Goal: Task Accomplishment & Management: Complete application form

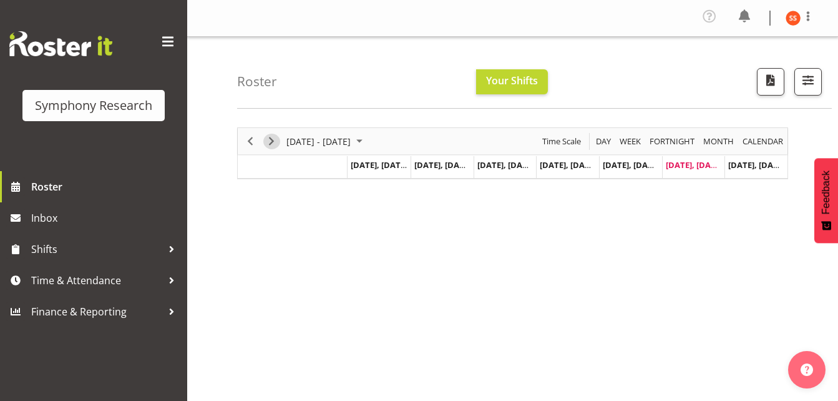
click at [271, 147] on span "Next" at bounding box center [271, 142] width 15 height 16
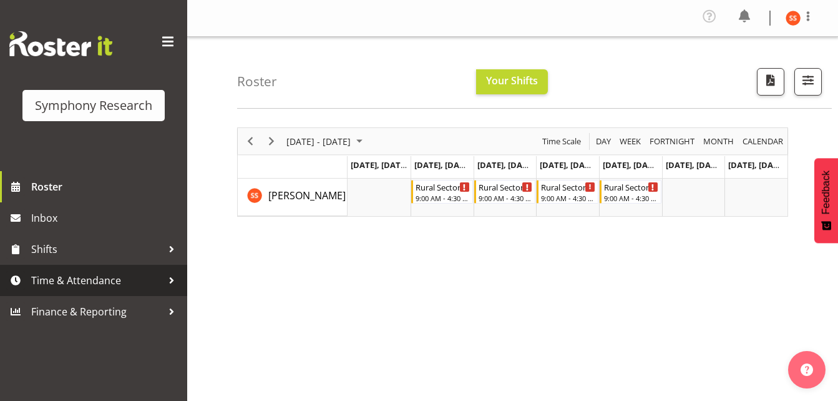
click at [56, 283] on span "Time & Attendance" at bounding box center [96, 280] width 131 height 19
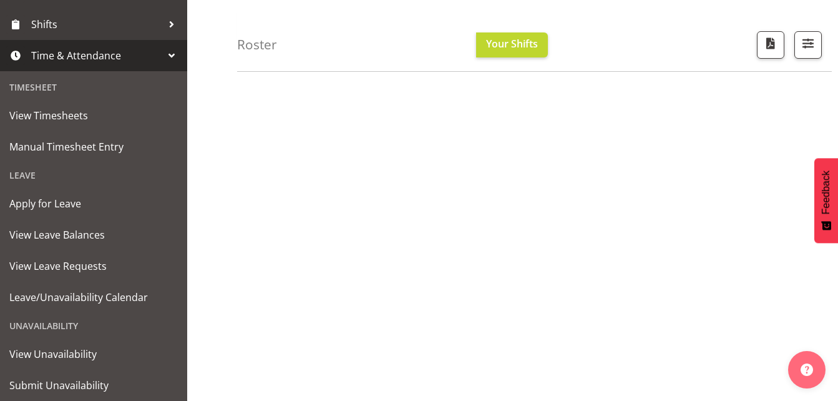
scroll to position [223, 0]
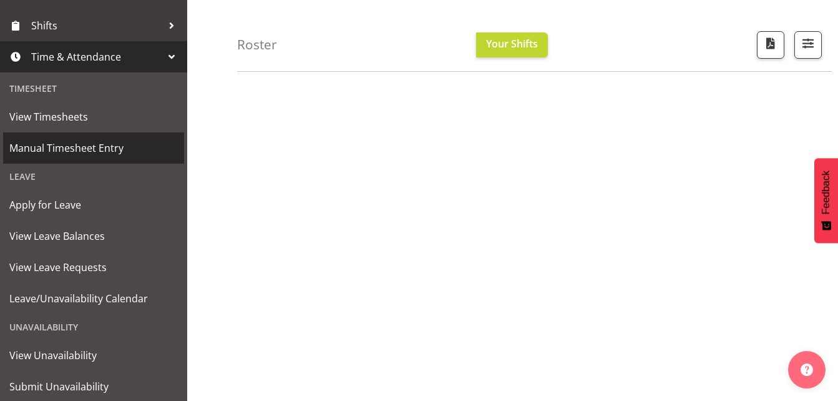
click at [87, 144] on span "Manual Timesheet Entry" at bounding box center [93, 148] width 169 height 19
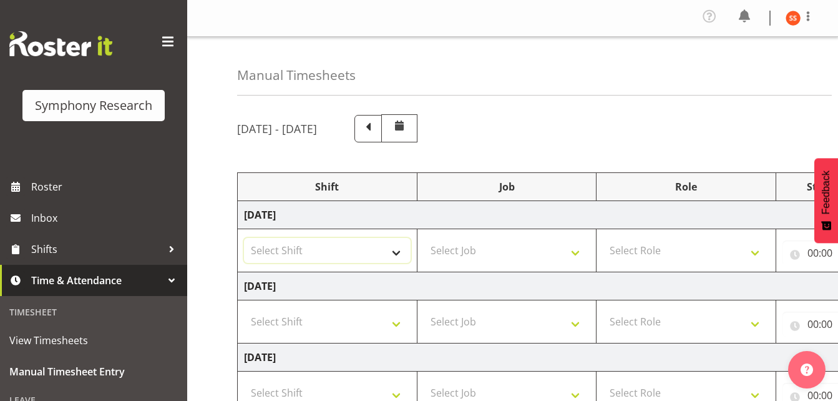
click at [396, 256] on select "Select Shift !!Weekend Residential (Roster IT Shift Label) *Business 9/10am ~ 4…" at bounding box center [327, 250] width 167 height 25
select select "48116"
click at [244, 238] on select "Select Shift !!Weekend Residential (Roster IT Shift Label) *Business 9/10am ~ 4…" at bounding box center [327, 250] width 167 height 25
click at [575, 255] on select "Select Job 550060 IF Admin 553492 World Poll Aus Wave 2 Main 2025 553493 World …" at bounding box center [507, 250] width 167 height 25
select select "10536"
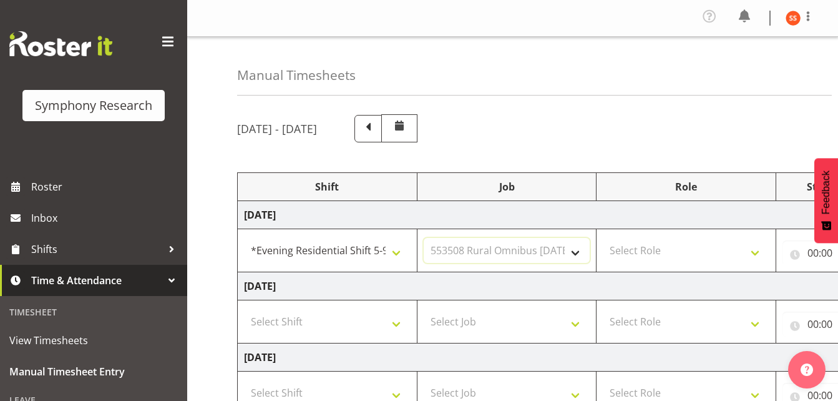
click at [424, 238] on select "Select Job 550060 IF Admin 553492 World Poll Aus Wave 2 Main 2025 553493 World …" at bounding box center [507, 250] width 167 height 25
click at [708, 253] on select "Select Role Briefing Interviewing" at bounding box center [686, 250] width 167 height 25
select select "47"
click at [603, 238] on select "Select Role Briefing Interviewing" at bounding box center [686, 250] width 167 height 25
click at [813, 256] on input "00:00" at bounding box center [833, 252] width 100 height 25
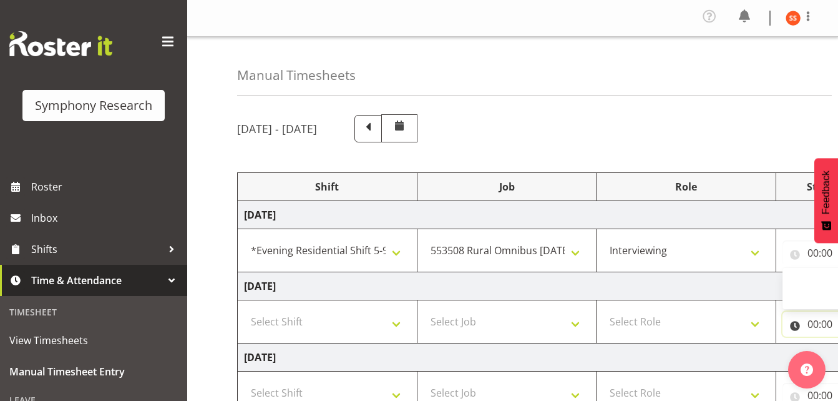
click at [815, 323] on input "00:00" at bounding box center [833, 323] width 100 height 25
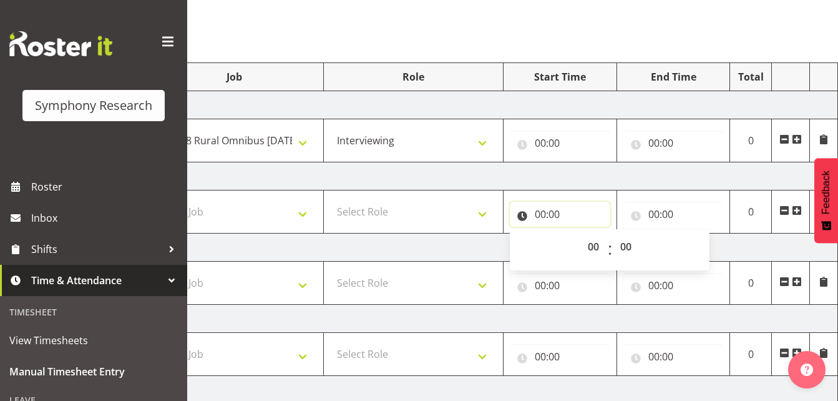
scroll to position [109, 0]
click at [543, 144] on input "00:00" at bounding box center [560, 144] width 100 height 25
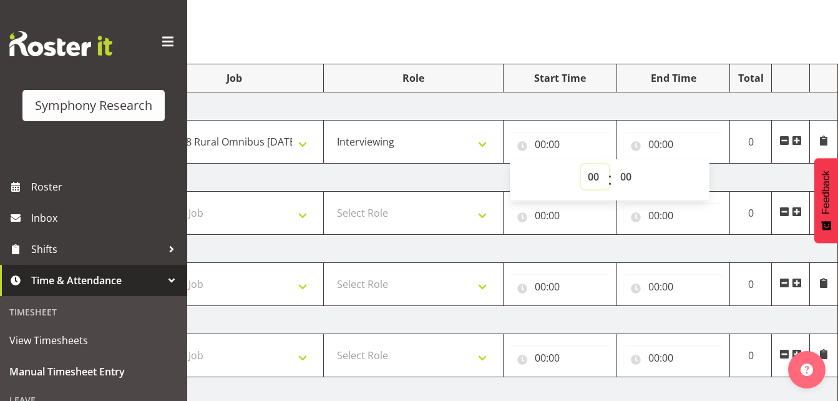
drag, startPoint x: 543, startPoint y: 144, endPoint x: 592, endPoint y: 180, distance: 61.0
click at [592, 180] on select "00 01 02 03 04 05 06 07 08 09 10 11 12 13 14 15 16 17 18 19 20 21 22 23" at bounding box center [595, 176] width 28 height 25
select select "17"
click at [581, 164] on select "00 01 02 03 04 05 06 07 08 09 10 11 12 13 14 15 16 17 18 19 20 21 22 23" at bounding box center [595, 176] width 28 height 25
type input "17:00"
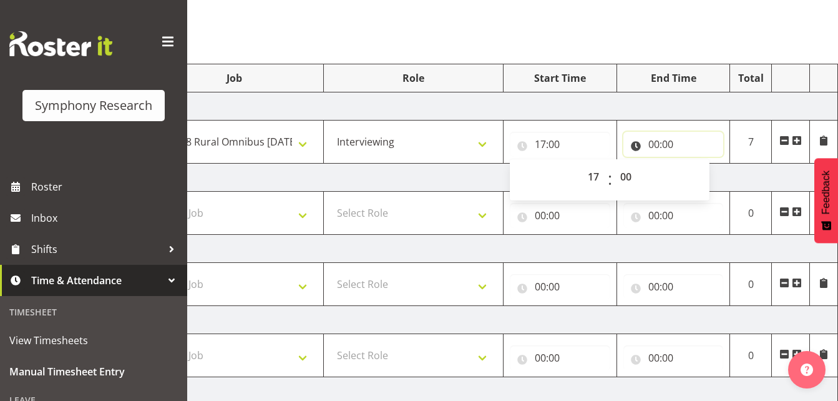
click at [656, 143] on input "00:00" at bounding box center [674, 144] width 100 height 25
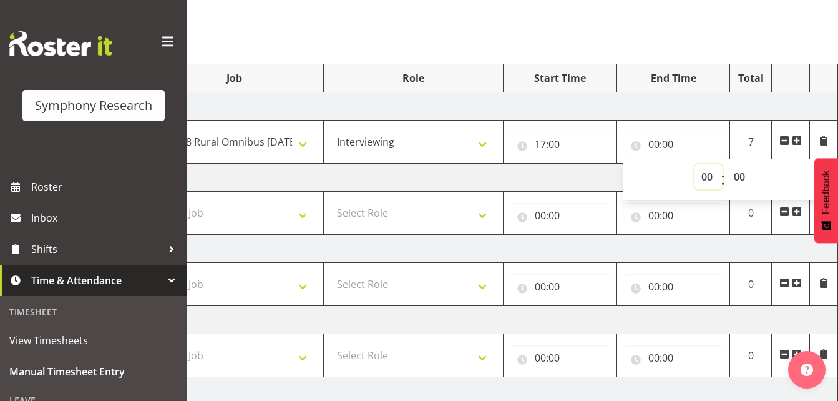
click at [704, 177] on select "00 01 02 03 04 05 06 07 08 09 10 11 12 13 14 15 16 17 18 19 20 21 22 23" at bounding box center [709, 176] width 28 height 25
select select "21"
click at [695, 164] on select "00 01 02 03 04 05 06 07 08 09 10 11 12 13 14 15 16 17 18 19 20 21 22 23" at bounding box center [709, 176] width 28 height 25
type input "21:00"
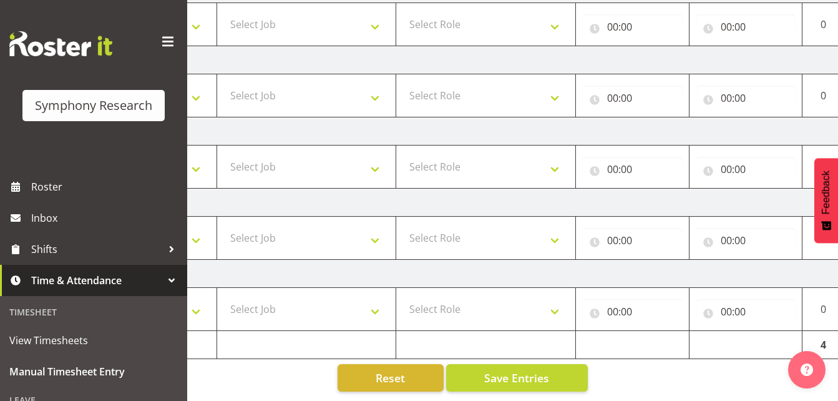
scroll to position [0, 0]
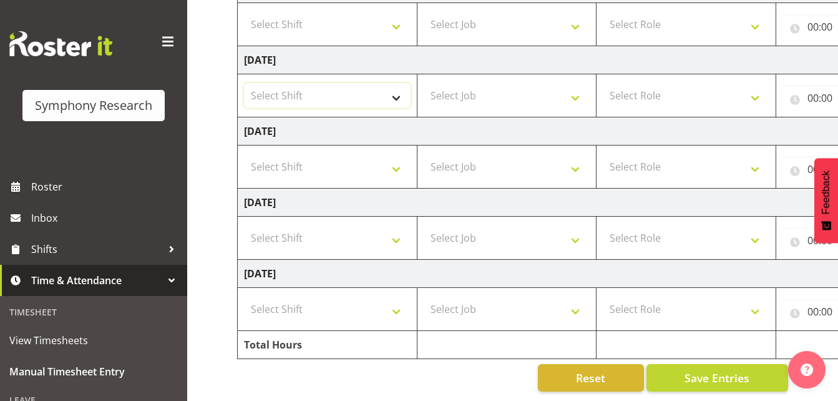
click at [396, 89] on select "Select Shift !!Weekend Residential (Roster IT Shift Label) *Business 9/10am ~ 4…" at bounding box center [327, 95] width 167 height 25
select select "48116"
click at [244, 83] on select "Select Shift !!Weekend Residential (Roster IT Shift Label) *Business 9/10am ~ 4…" at bounding box center [327, 95] width 167 height 25
click at [576, 90] on select "Select Job 550060 IF Admin 553492 World Poll Aus Wave 2 Main 2025 553493 World …" at bounding box center [507, 95] width 167 height 25
select select "10536"
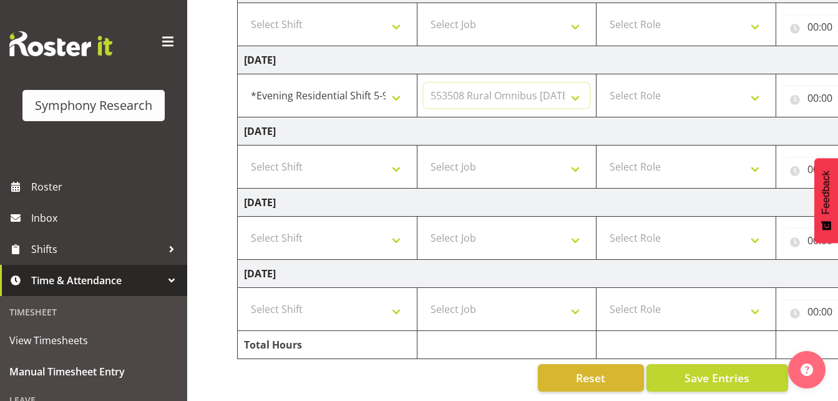
click at [424, 83] on select "Select Job 550060 IF Admin 553492 World Poll Aus Wave 2 Main 2025 553493 World …" at bounding box center [507, 95] width 167 height 25
click at [718, 87] on select "Select Role Briefing Interviewing" at bounding box center [686, 95] width 167 height 25
select select "47"
click at [603, 83] on select "Select Role Briefing Interviewing" at bounding box center [686, 95] width 167 height 25
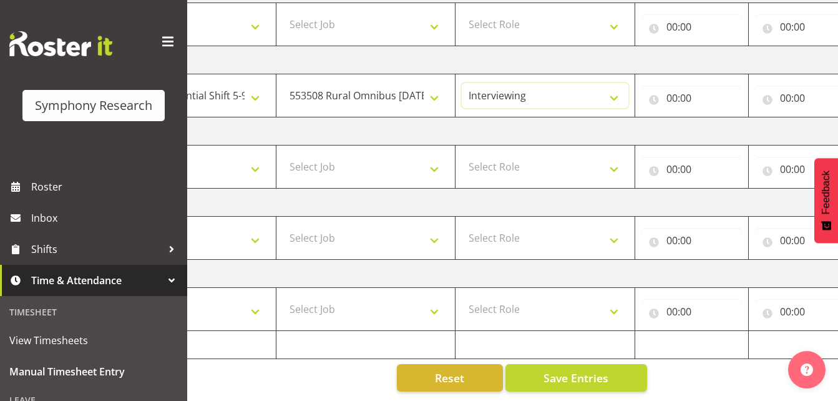
scroll to position [0, 273]
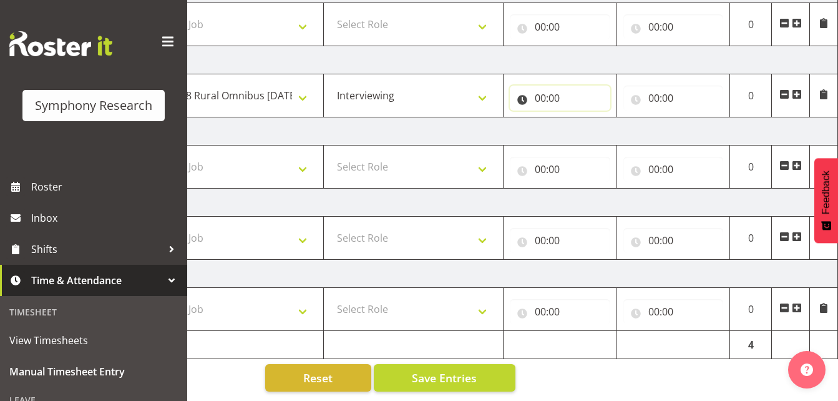
click at [542, 86] on input "00:00" at bounding box center [560, 98] width 100 height 25
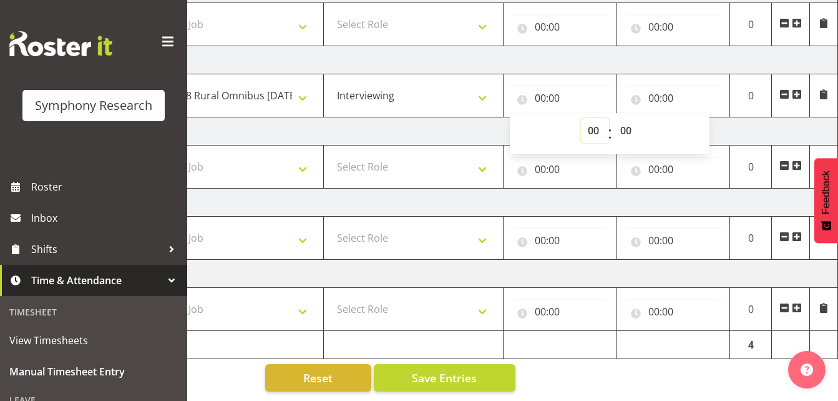
click at [592, 118] on select "00 01 02 03 04 05 06 07 08 09 10 11 12 13 14 15 16 17 18 19 20 21 22 23" at bounding box center [595, 130] width 28 height 25
select select "17"
click at [581, 118] on select "00 01 02 03 04 05 06 07 08 09 10 11 12 13 14 15 16 17 18 19 20 21 22 23" at bounding box center [595, 130] width 28 height 25
type input "17:00"
drag, startPoint x: 656, startPoint y: 81, endPoint x: 653, endPoint y: 87, distance: 7.0
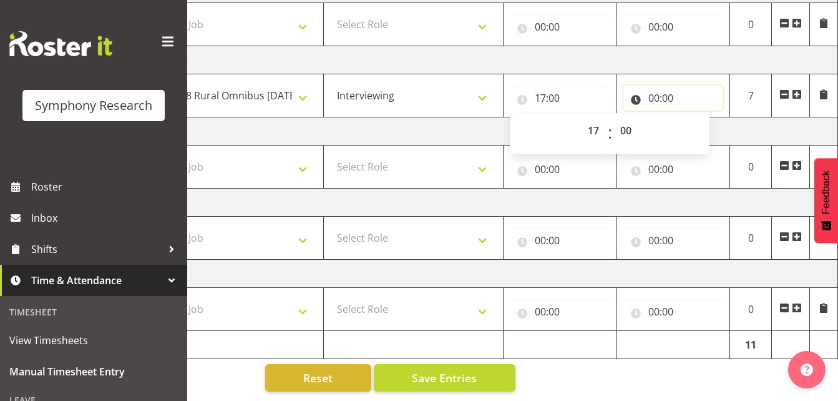
click at [653, 86] on input "00:00" at bounding box center [674, 98] width 100 height 25
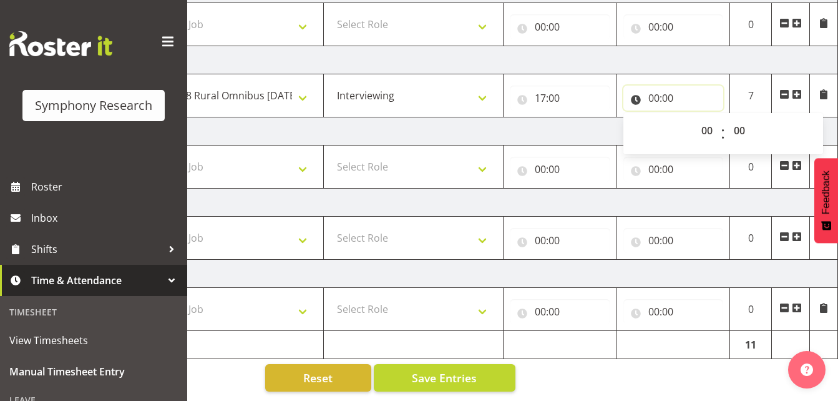
click at [653, 87] on input "00:00" at bounding box center [674, 98] width 100 height 25
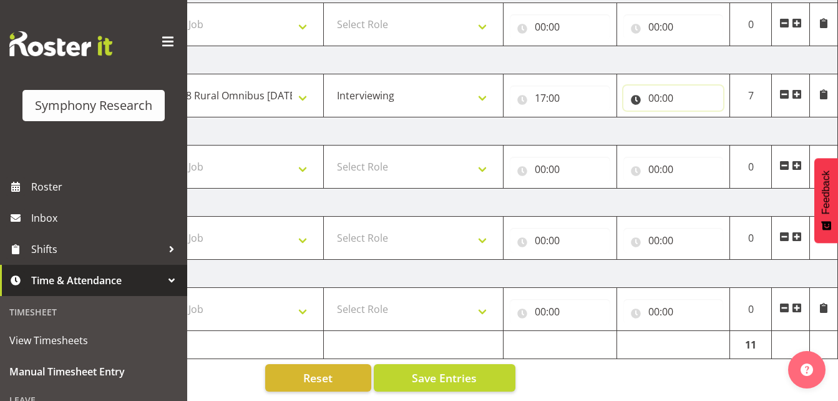
click at [651, 92] on input "00:00" at bounding box center [674, 98] width 100 height 25
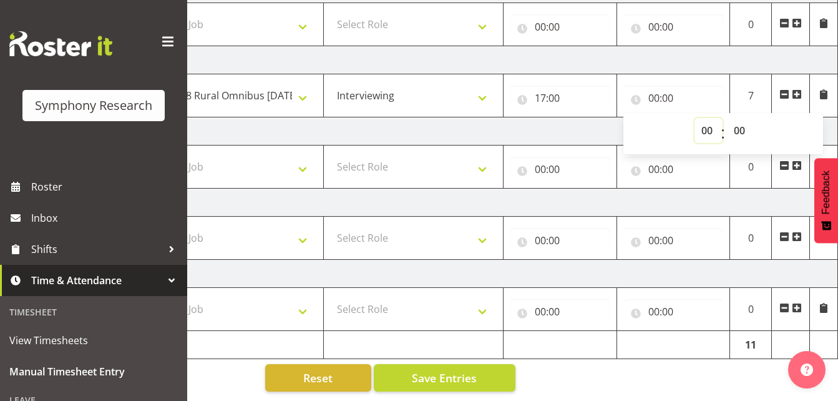
drag, startPoint x: 651, startPoint y: 92, endPoint x: 702, endPoint y: 126, distance: 61.3
click at [703, 126] on select "00 01 02 03 04 05 06 07 08 09 10 11 12 13 14 15 16 17 18 19 20 21 22 23" at bounding box center [709, 130] width 28 height 25
select select "21"
click at [695, 118] on select "00 01 02 03 04 05 06 07 08 09 10 11 12 13 14 15 16 17 18 19 20 21 22 23" at bounding box center [709, 130] width 28 height 25
type input "21:00"
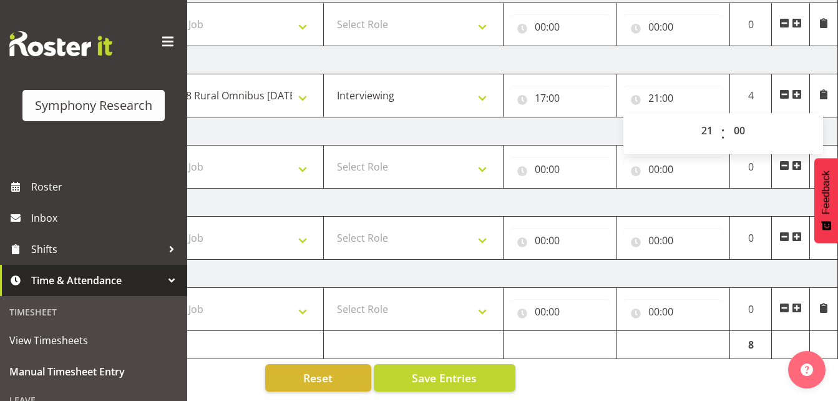
click at [647, 267] on td "Sunday 31st August 2025" at bounding box center [401, 274] width 873 height 28
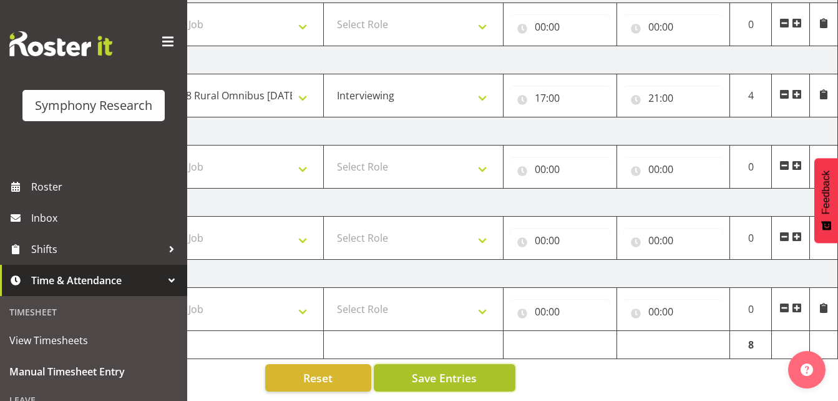
click at [481, 364] on button "Save Entries" at bounding box center [445, 377] width 142 height 27
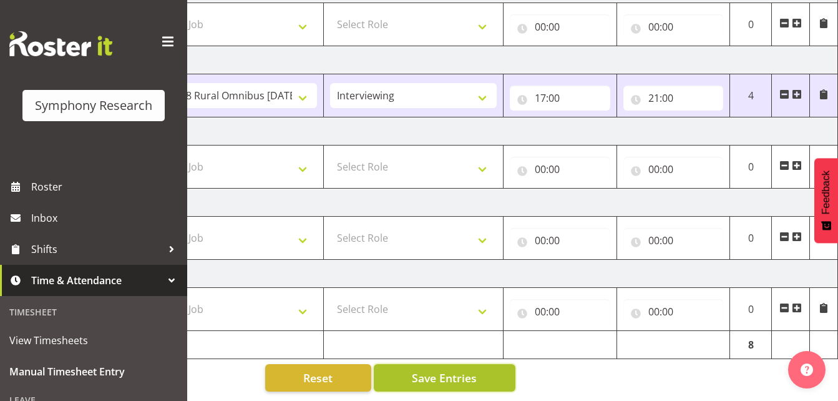
click at [450, 364] on button "Save Entries" at bounding box center [445, 377] width 142 height 27
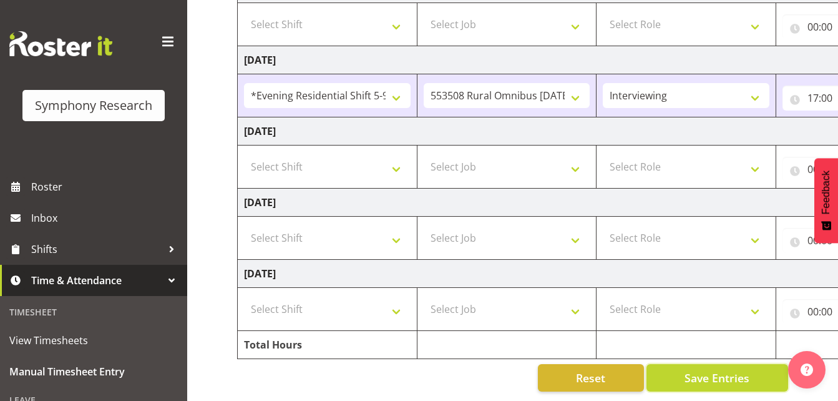
scroll to position [0, 0]
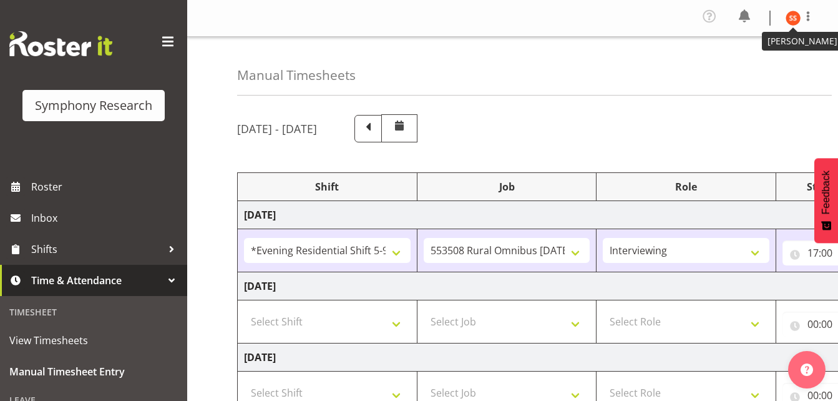
click at [797, 16] on img at bounding box center [793, 18] width 15 height 15
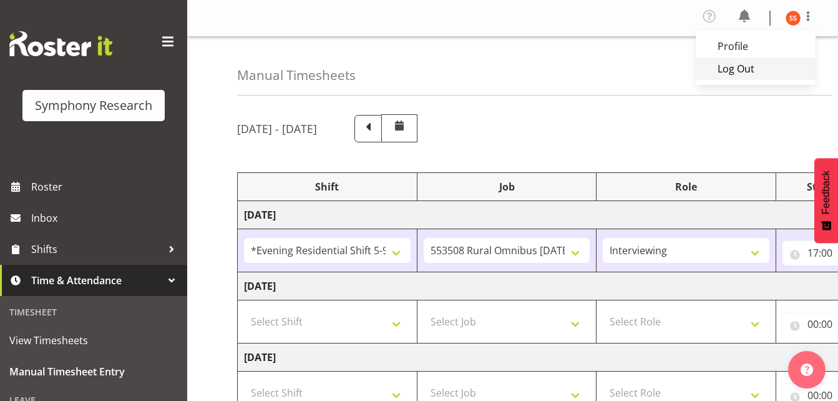
click at [742, 72] on link "Log Out" at bounding box center [756, 68] width 120 height 22
